Goal: Task Accomplishment & Management: Use online tool/utility

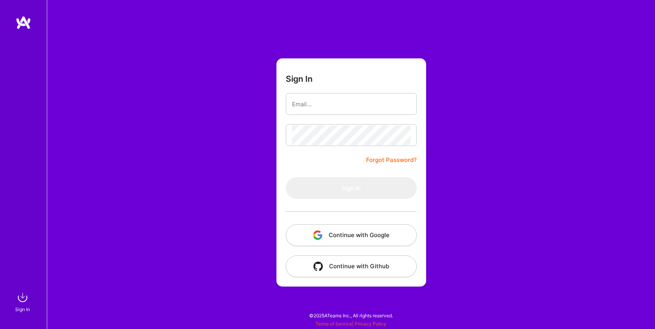
click at [323, 235] on button "Continue with Google" at bounding box center [351, 236] width 131 height 22
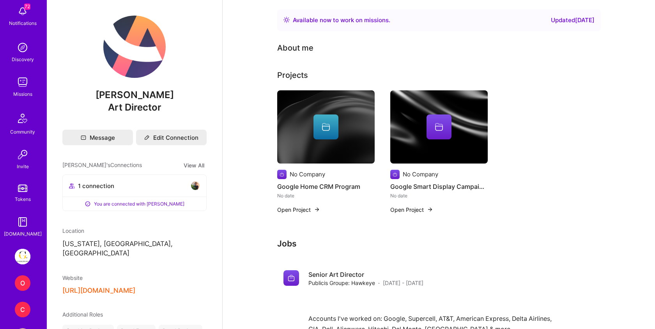
scroll to position [48, 0]
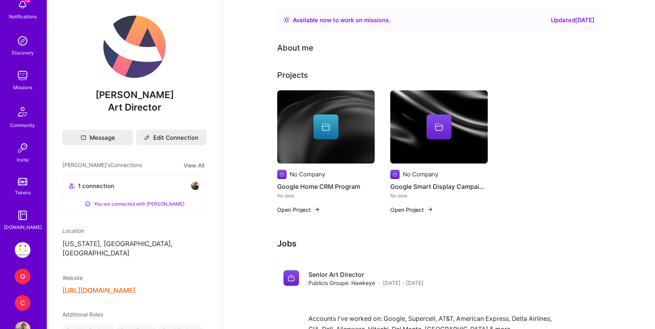
click at [21, 276] on div "O" at bounding box center [23, 277] width 16 height 16
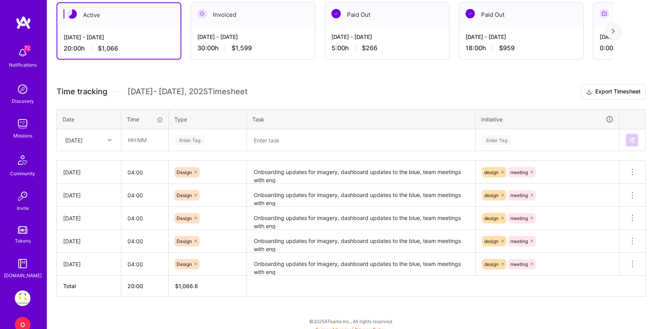
scroll to position [146, 0]
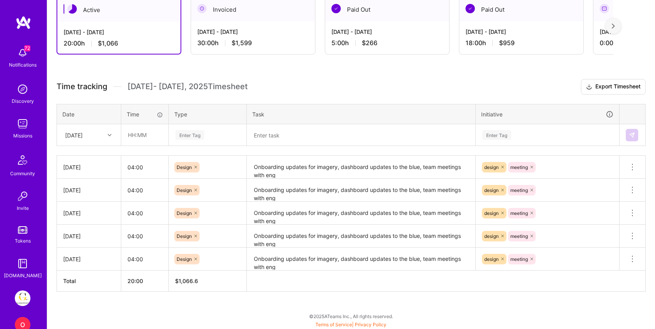
click at [83, 133] on div "[DATE]" at bounding box center [74, 135] width 18 height 8
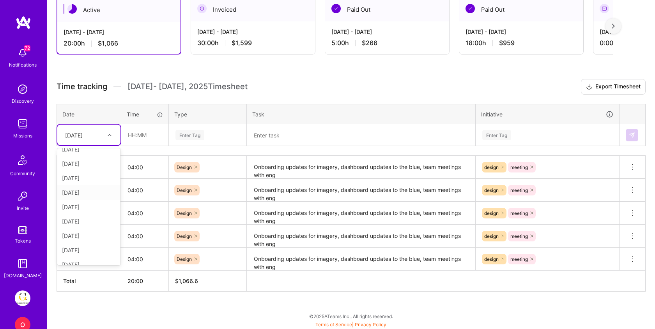
scroll to position [13, 0]
click at [77, 245] on div "[DATE]" at bounding box center [88, 245] width 63 height 14
click at [140, 138] on input "text" at bounding box center [145, 135] width 46 height 21
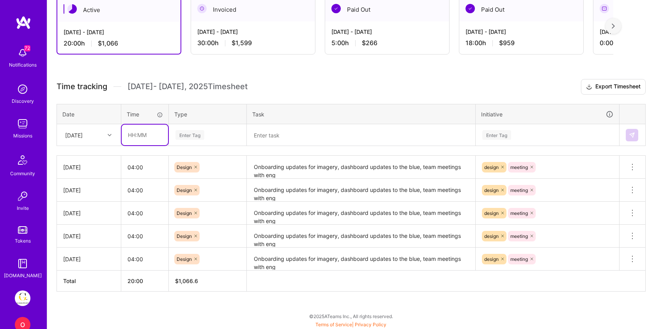
type input "04:00"
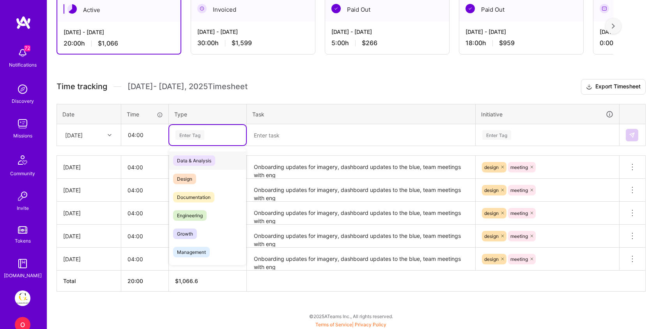
click at [191, 138] on div "Enter Tag" at bounding box center [189, 135] width 29 height 12
click at [191, 181] on span "Design" at bounding box center [184, 179] width 23 height 11
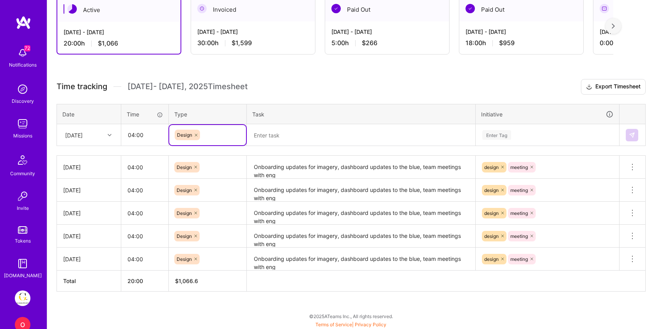
click at [259, 140] on textarea at bounding box center [361, 135] width 227 height 20
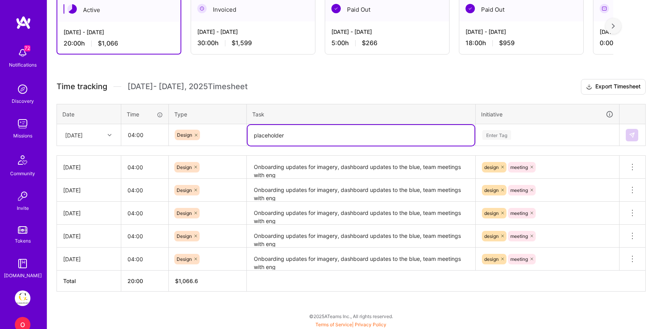
type textarea "placeholder"
click at [524, 133] on div "Enter Tag" at bounding box center [548, 135] width 132 height 10
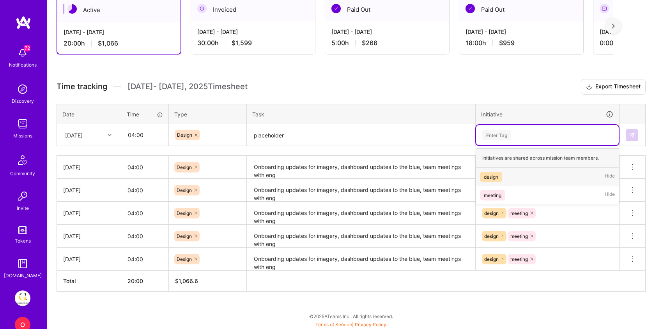
click at [501, 176] on span "design" at bounding box center [491, 177] width 22 height 11
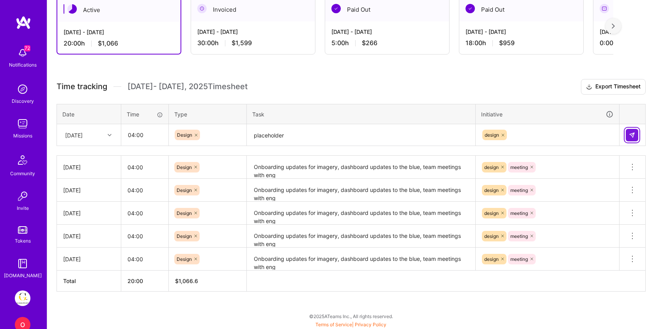
click at [628, 135] on button at bounding box center [632, 135] width 12 height 12
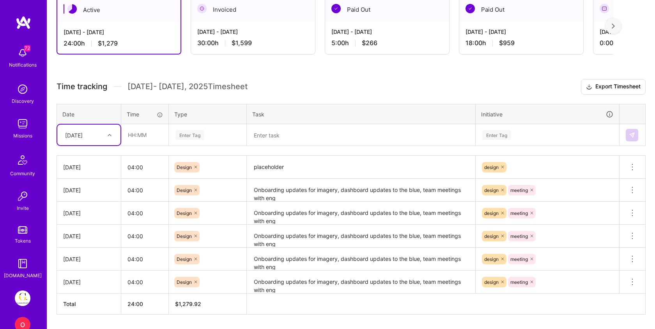
click at [93, 131] on div "[DATE]" at bounding box center [82, 135] width 43 height 13
click at [79, 230] on div "[DATE]" at bounding box center [88, 232] width 63 height 14
click at [141, 136] on input "text" at bounding box center [145, 135] width 46 height 21
type input "04:00"
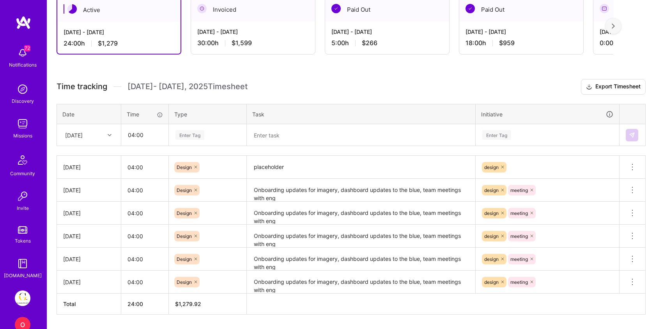
click at [199, 135] on div "Enter Tag" at bounding box center [189, 135] width 29 height 12
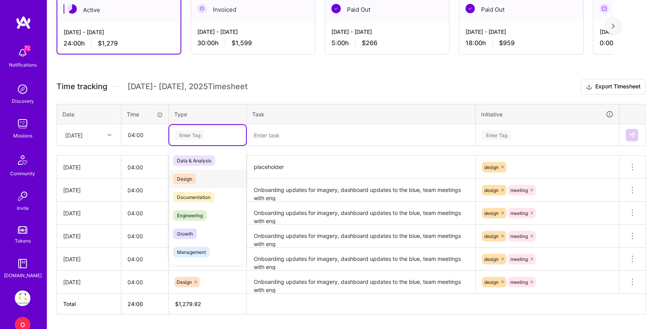
click at [193, 179] on span "Design" at bounding box center [184, 179] width 23 height 11
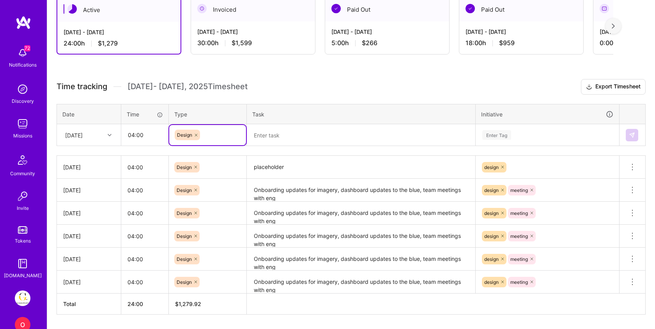
click at [264, 168] on textarea "placeholder" at bounding box center [361, 167] width 227 height 21
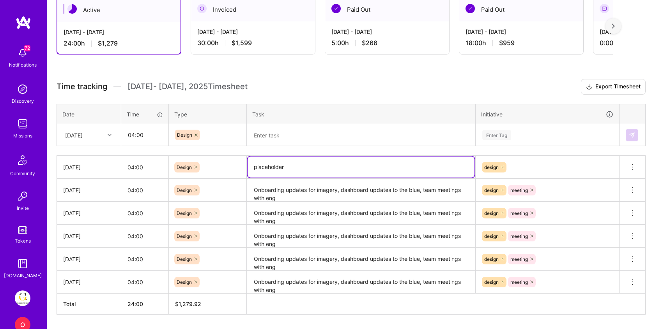
click at [264, 168] on textarea "placeholder" at bounding box center [361, 167] width 227 height 21
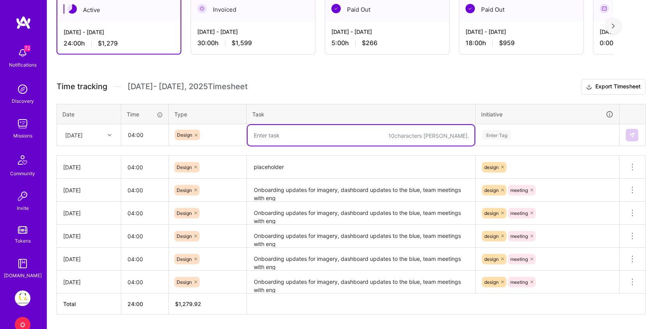
click at [285, 139] on textarea at bounding box center [361, 135] width 227 height 21
paste textarea "placeholder"
type textarea "placeholder"
click at [498, 133] on div "Enter Tag" at bounding box center [496, 135] width 29 height 12
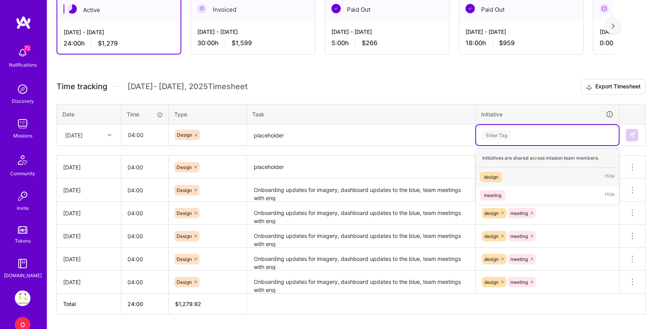
click at [497, 177] on div "design" at bounding box center [491, 177] width 14 height 8
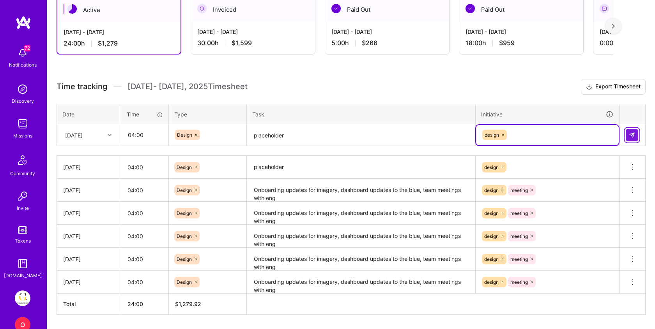
click at [629, 133] on img at bounding box center [632, 135] width 6 height 6
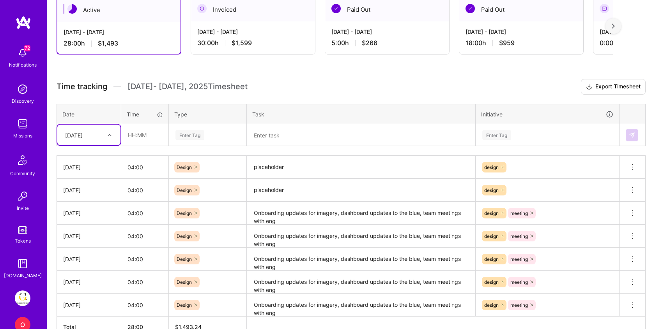
click at [96, 132] on div "[DATE]" at bounding box center [82, 135] width 43 height 13
click at [78, 238] on div "[DATE]" at bounding box center [88, 242] width 63 height 14
click at [142, 139] on input "text" at bounding box center [145, 135] width 46 height 21
type input "04:00"
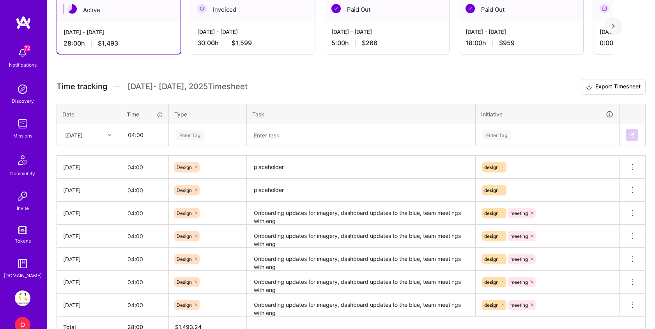
click at [188, 135] on div "Enter Tag" at bounding box center [189, 135] width 29 height 12
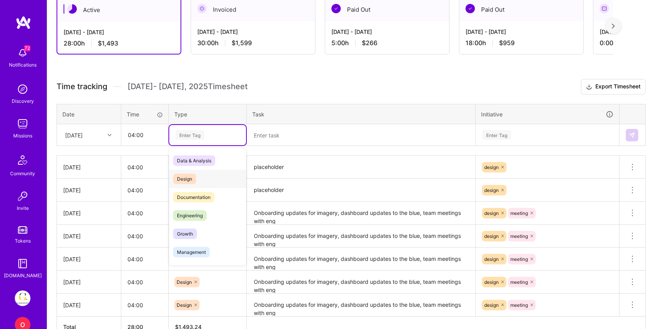
click at [195, 174] on div "Design" at bounding box center [207, 179] width 77 height 18
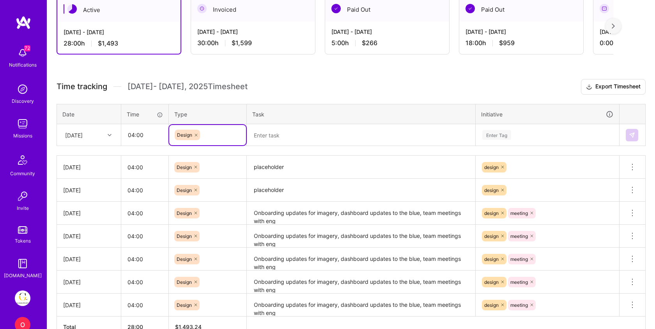
click at [267, 136] on textarea at bounding box center [361, 135] width 227 height 21
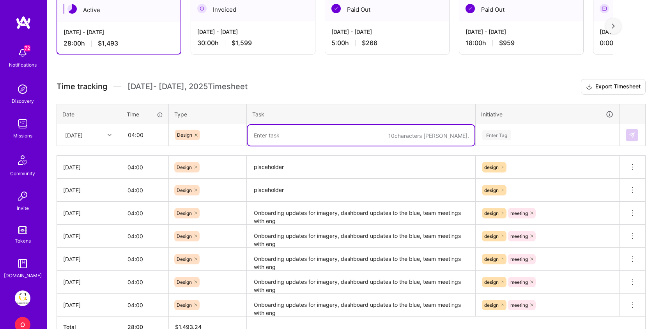
paste textarea "placeholder"
type textarea "placeholder"
click at [515, 136] on div "Enter Tag" at bounding box center [548, 135] width 132 height 10
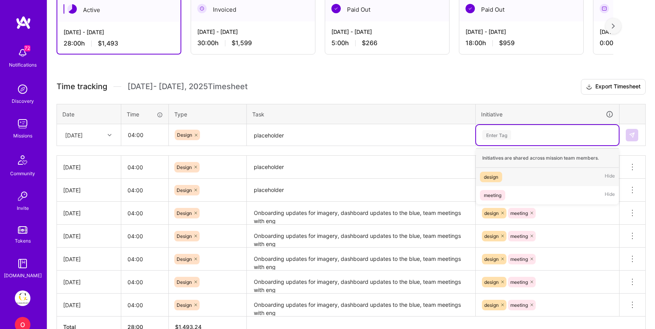
click at [493, 176] on div "design" at bounding box center [491, 177] width 14 height 8
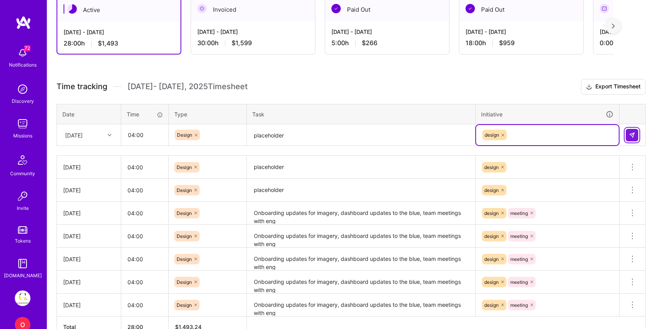
click at [630, 134] on img at bounding box center [632, 135] width 6 height 6
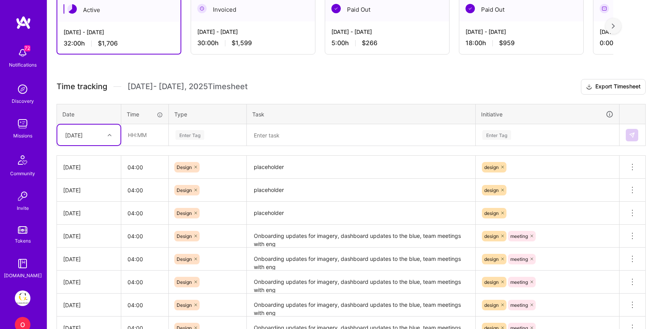
click at [101, 132] on div "[DATE]" at bounding box center [82, 135] width 43 height 13
click at [89, 258] on div "[DATE]" at bounding box center [88, 257] width 63 height 14
click at [143, 141] on input "text" at bounding box center [145, 135] width 46 height 21
type input "04:00"
click at [201, 129] on div "Enter Tag" at bounding box center [207, 135] width 77 height 20
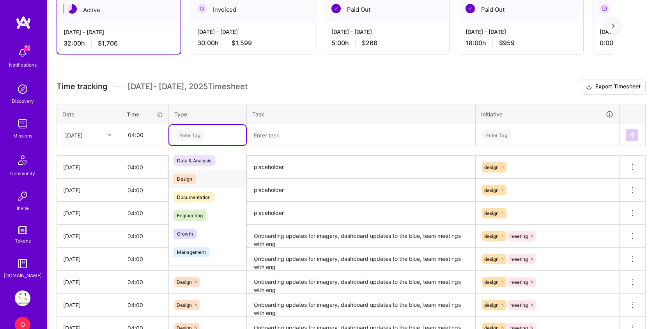
click at [190, 179] on span "Design" at bounding box center [184, 179] width 23 height 11
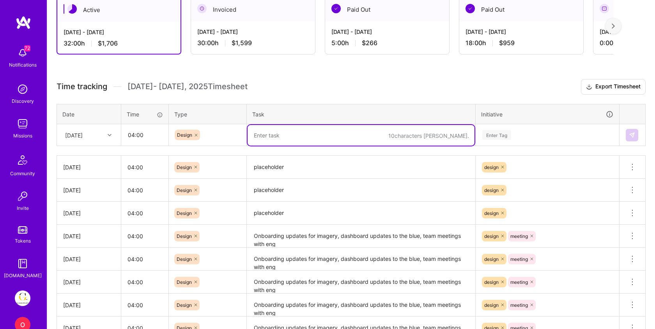
click at [262, 138] on textarea at bounding box center [361, 135] width 227 height 21
paste textarea "placeholder"
type textarea "placeholder"
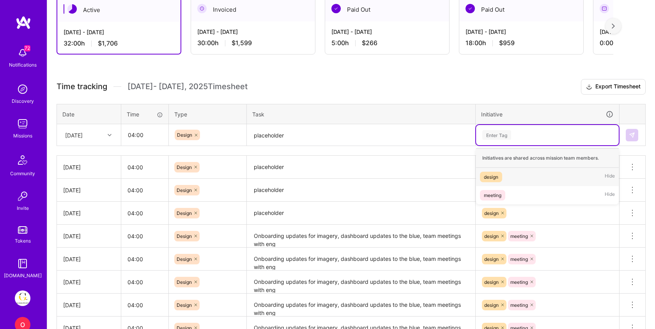
click at [503, 140] on div "Enter Tag" at bounding box center [547, 135] width 143 height 20
click at [497, 171] on div "design Hide" at bounding box center [547, 177] width 143 height 18
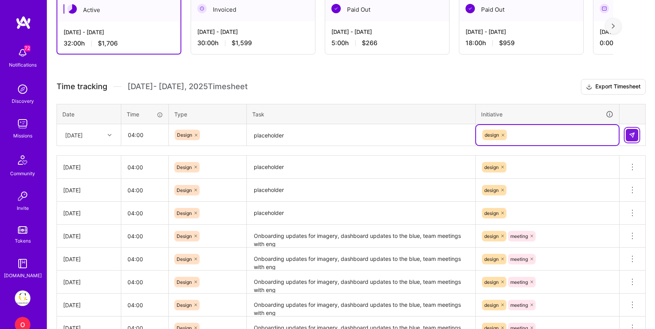
click at [630, 133] on img at bounding box center [632, 135] width 6 height 6
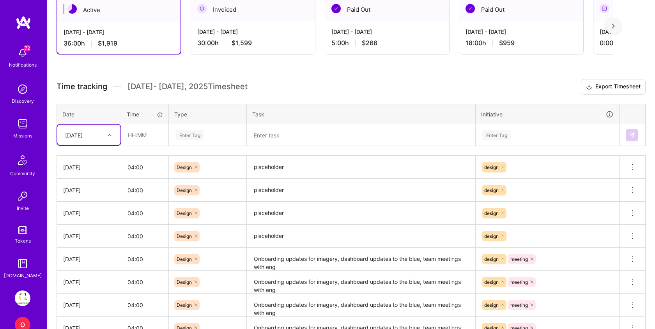
click at [20, 297] on img at bounding box center [23, 299] width 16 height 16
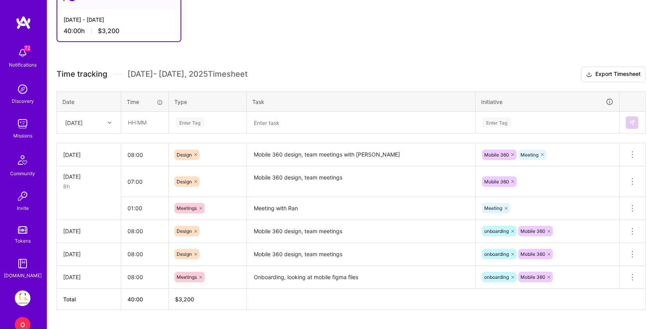
scroll to position [158, 0]
click at [97, 122] on div "[DATE]" at bounding box center [82, 123] width 43 height 13
click at [79, 232] on div "[DATE]" at bounding box center [88, 230] width 63 height 14
click at [135, 125] on input "text" at bounding box center [145, 123] width 46 height 21
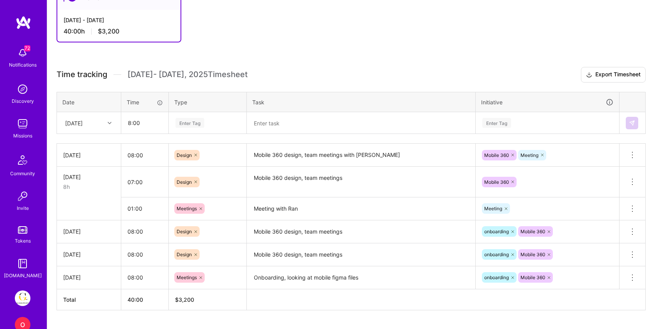
type input "08:00"
click at [184, 126] on div "Enter Tag" at bounding box center [189, 123] width 29 height 12
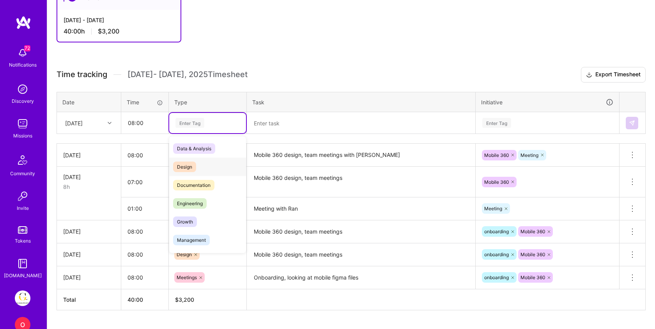
click at [191, 164] on span "Design" at bounding box center [184, 167] width 23 height 11
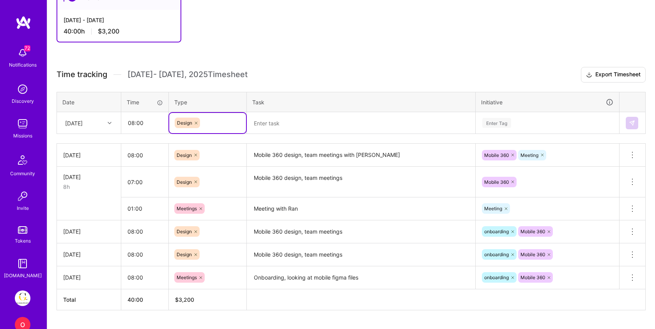
click at [300, 122] on textarea at bounding box center [361, 123] width 227 height 20
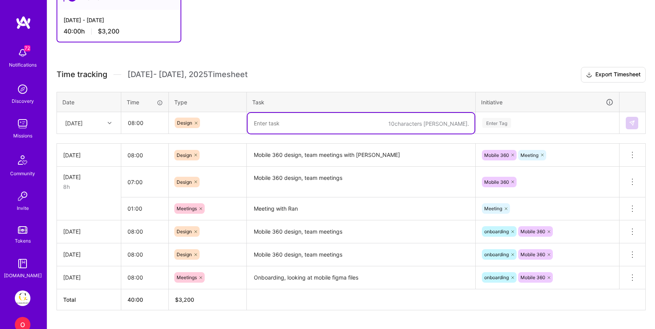
paste textarea "placeholder"
type textarea "placeholder"
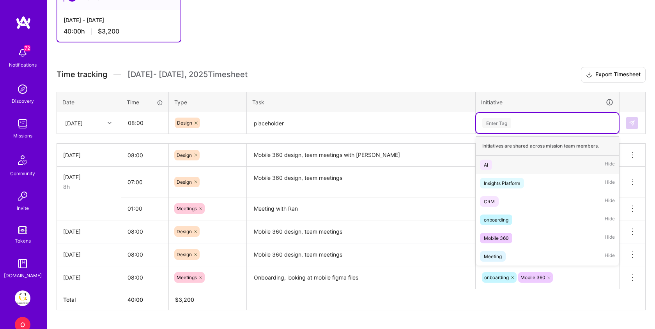
click at [512, 125] on div "Enter Tag" at bounding box center [548, 123] width 132 height 10
click at [498, 237] on div "Mobile 360" at bounding box center [496, 238] width 25 height 8
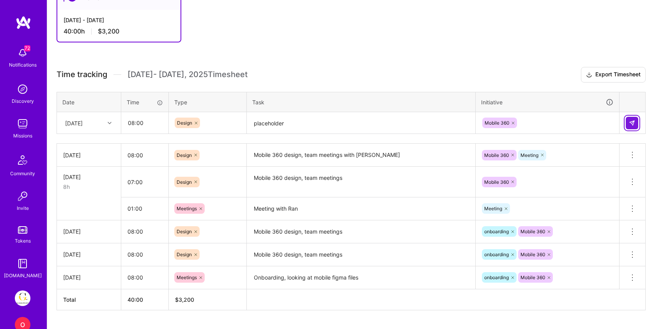
click at [629, 125] on img at bounding box center [632, 123] width 6 height 6
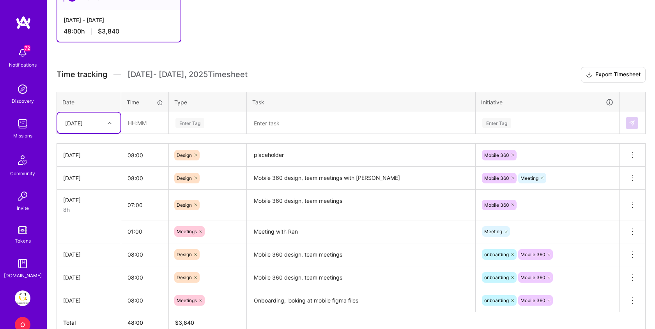
click at [117, 124] on div "[DATE]" at bounding box center [88, 123] width 63 height 21
click at [80, 230] on div "[DATE]" at bounding box center [88, 230] width 63 height 14
click at [137, 121] on input "text" at bounding box center [145, 123] width 46 height 21
type input "08:00"
click at [214, 124] on div "Enter Tag" at bounding box center [208, 123] width 66 height 10
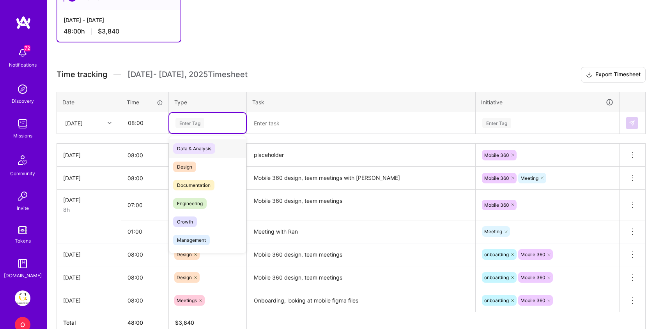
click at [205, 157] on div "Data & Analysis" at bounding box center [207, 149] width 77 height 18
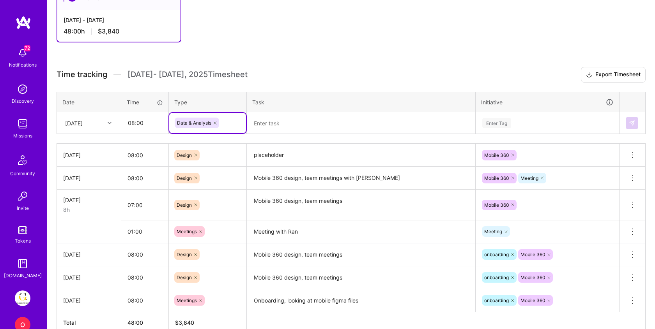
click at [215, 123] on icon at bounding box center [215, 123] width 5 height 5
click at [215, 123] on div "Enter Tag" at bounding box center [208, 123] width 66 height 10
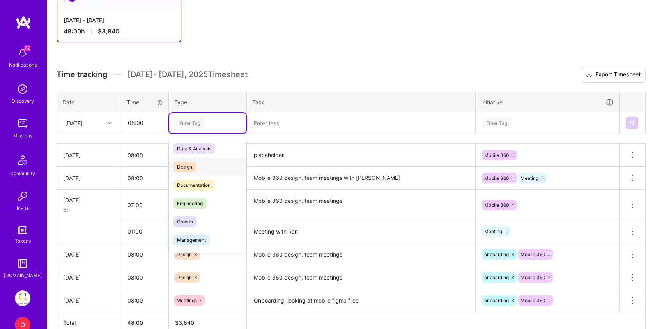
click at [204, 166] on div "Design" at bounding box center [207, 167] width 77 height 18
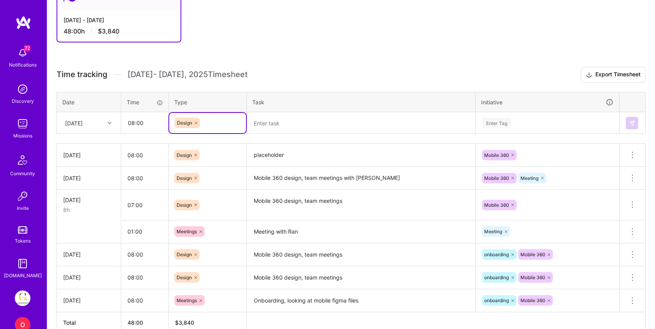
click at [300, 124] on textarea at bounding box center [361, 123] width 227 height 21
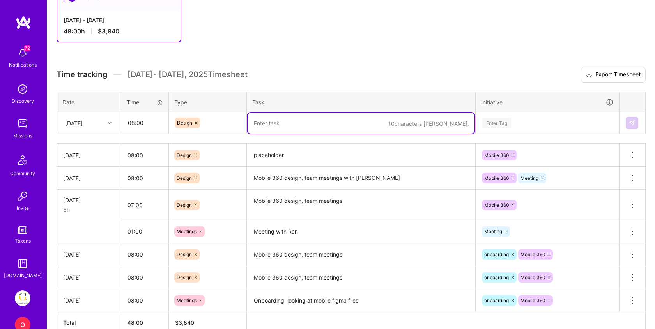
paste textarea "placeholder"
type textarea "placeholder"
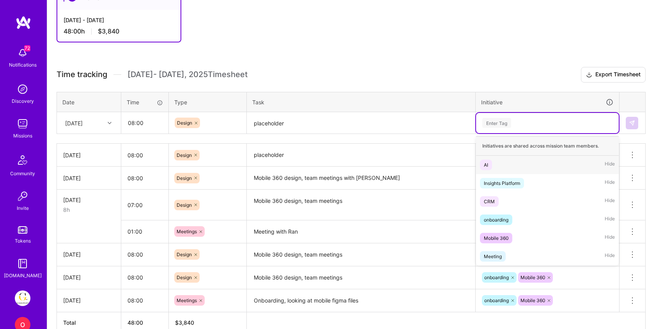
click at [491, 125] on div "Enter Tag" at bounding box center [496, 123] width 29 height 12
click at [498, 239] on div "Mobile 360" at bounding box center [496, 238] width 25 height 8
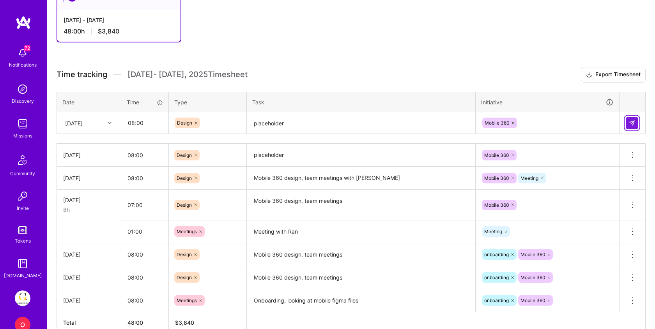
click at [629, 126] on img at bounding box center [632, 123] width 6 height 6
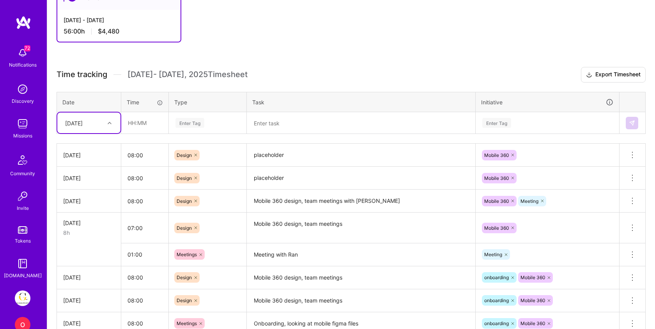
click at [83, 119] on div "[DATE]" at bounding box center [74, 123] width 18 height 8
click at [76, 239] on div "[DATE]" at bounding box center [88, 244] width 63 height 14
click at [151, 118] on input "text" at bounding box center [145, 123] width 46 height 21
type input "08:00"
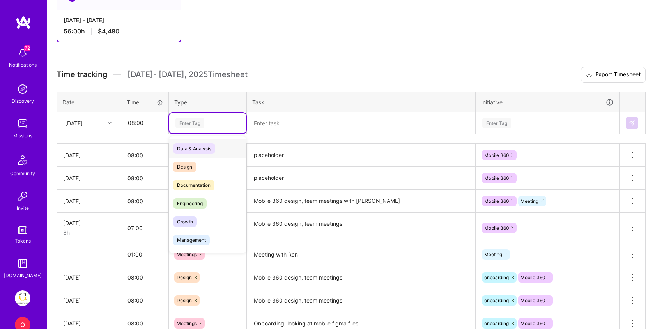
click at [190, 123] on div "Enter Tag" at bounding box center [189, 123] width 29 height 12
click at [194, 165] on span "Design" at bounding box center [184, 167] width 23 height 11
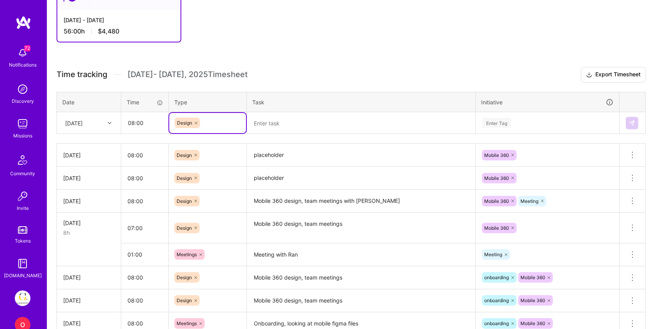
click at [276, 122] on textarea at bounding box center [361, 123] width 227 height 21
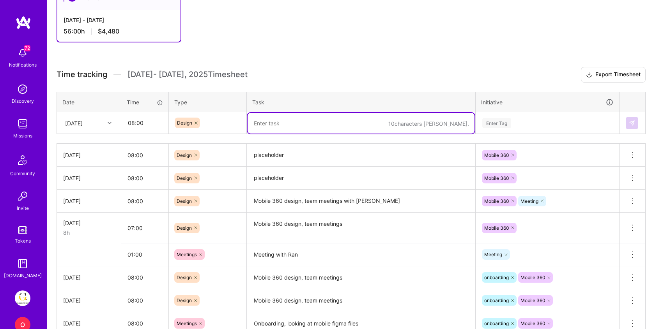
paste textarea "placeholder"
type textarea "placeholder"
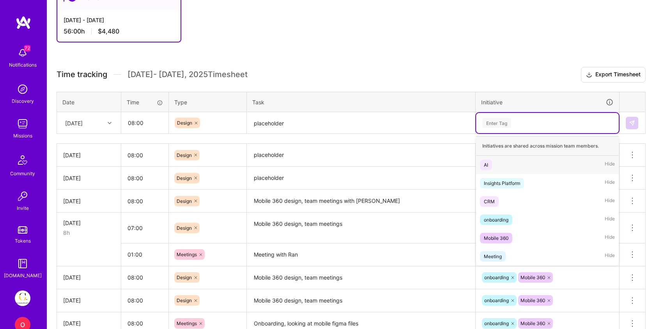
click at [522, 126] on div "Enter Tag" at bounding box center [548, 123] width 132 height 10
click at [496, 241] on div "Mobile 360" at bounding box center [496, 238] width 25 height 8
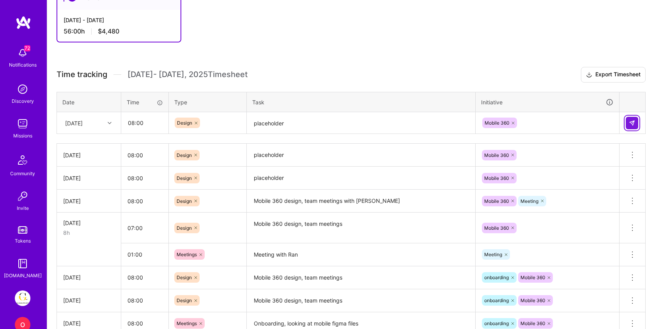
click at [632, 121] on img at bounding box center [632, 123] width 6 height 6
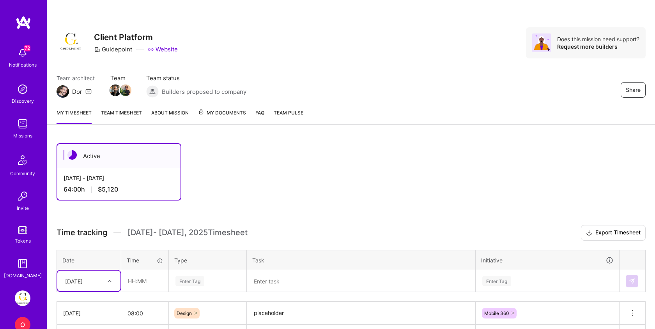
scroll to position [74, 0]
